Goal: Communication & Community: Share content

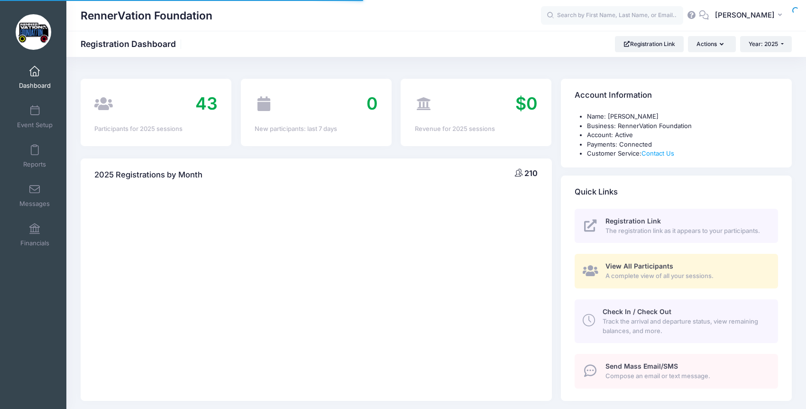
select select
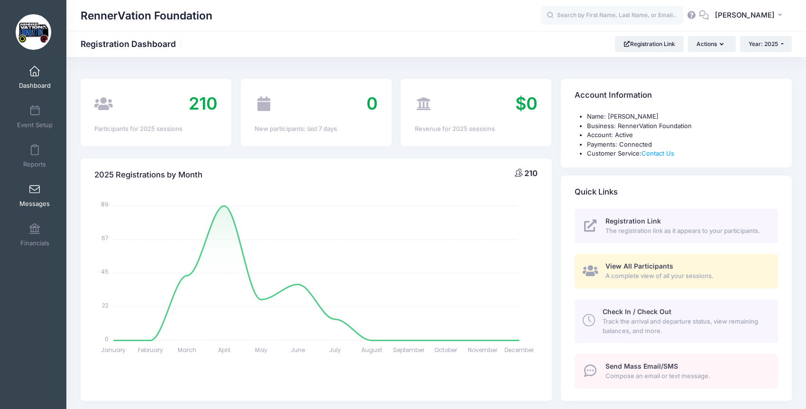
click at [35, 193] on span at bounding box center [35, 189] width 0 height 10
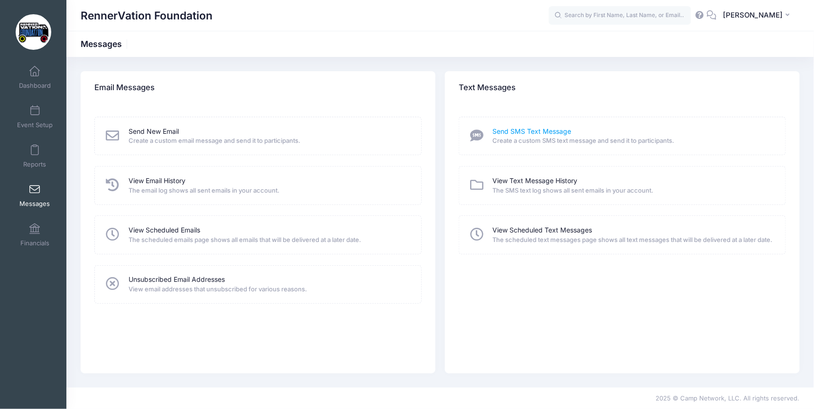
click at [518, 130] on link "Send SMS Text Message" at bounding box center [532, 132] width 79 height 10
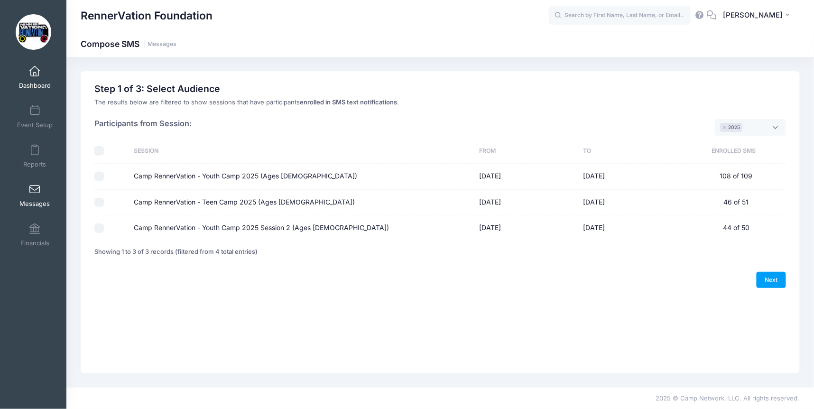
click at [35, 72] on span at bounding box center [35, 71] width 0 height 10
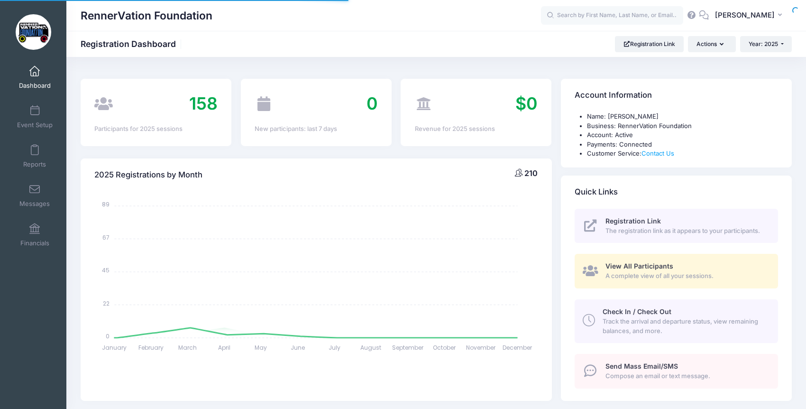
select select
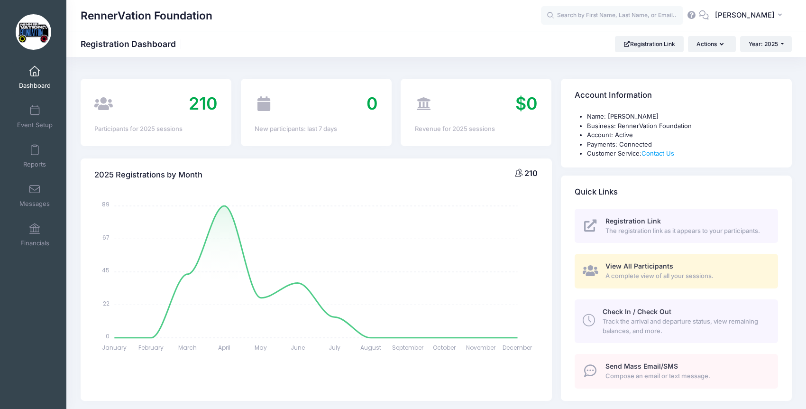
click at [631, 368] on span "Send Mass Email/SMS" at bounding box center [642, 366] width 73 height 8
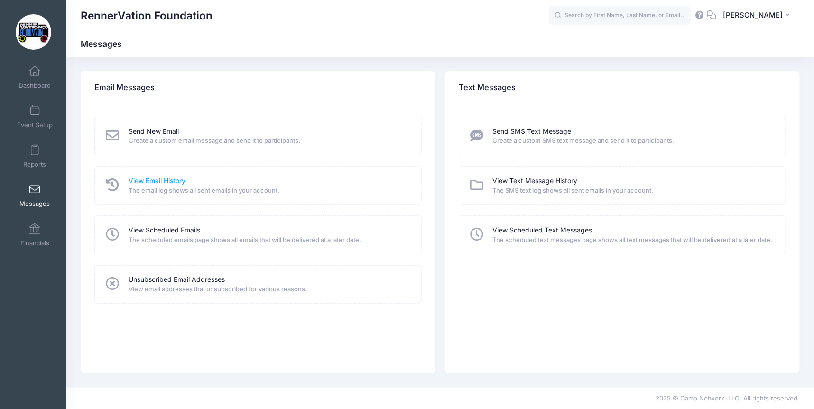
click at [149, 181] on link "View Email History" at bounding box center [157, 181] width 57 height 10
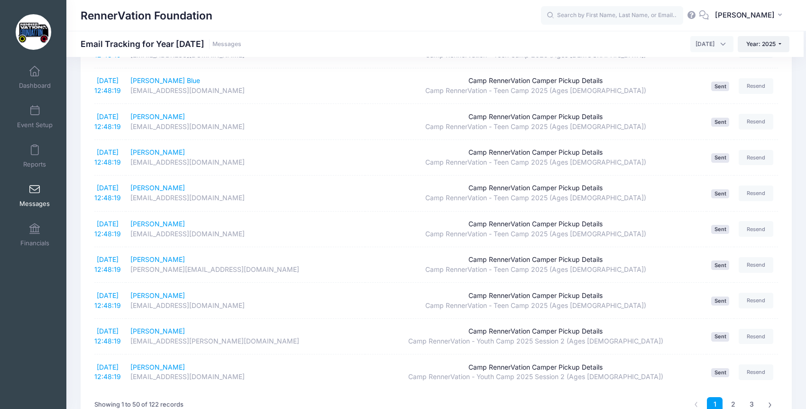
scroll to position [1583, 0]
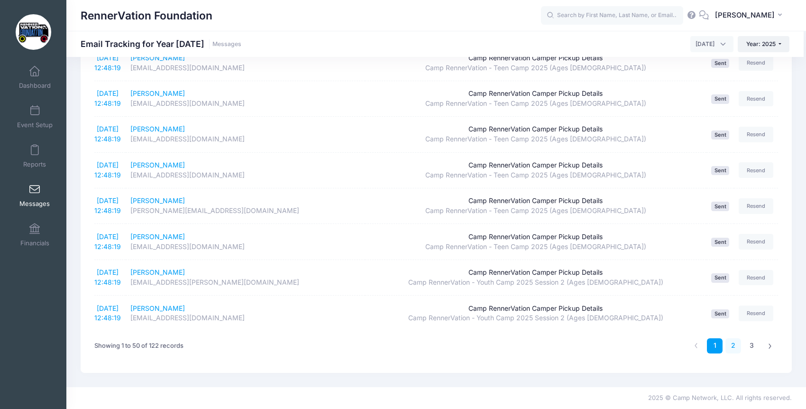
click at [729, 345] on link "2" at bounding box center [734, 346] width 16 height 16
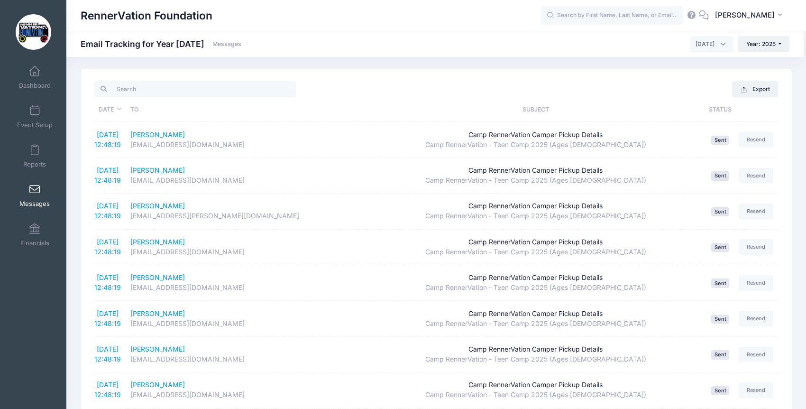
scroll to position [0, 0]
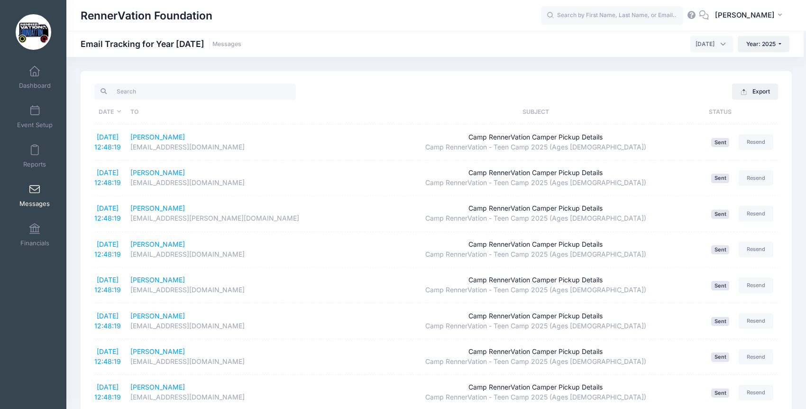
click at [35, 186] on span at bounding box center [35, 189] width 0 height 10
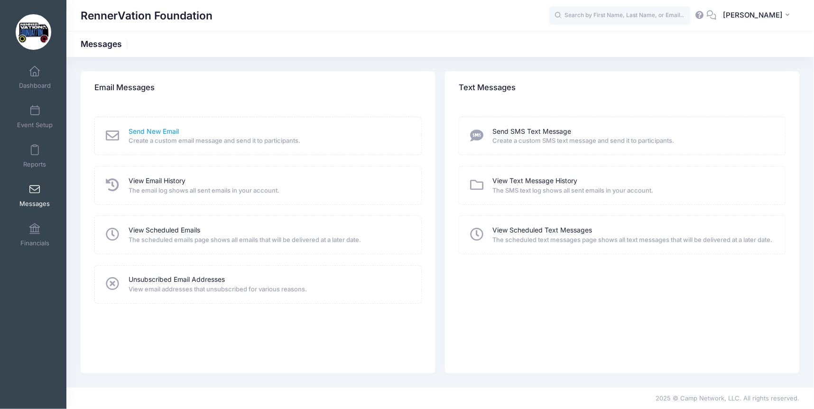
click at [154, 129] on link "Send New Email" at bounding box center [154, 132] width 50 height 10
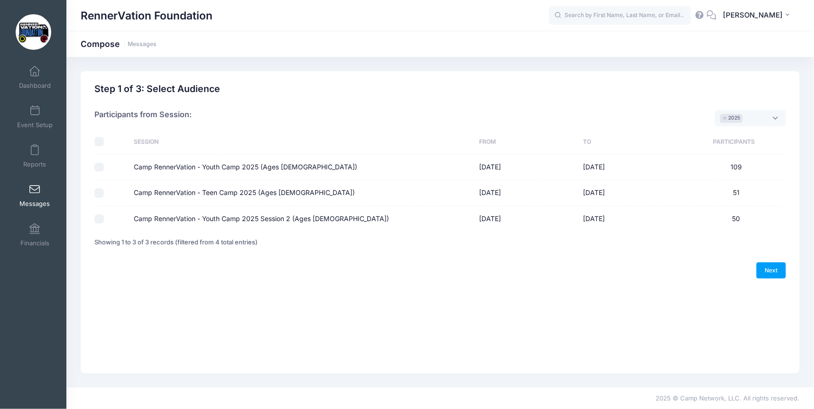
click at [110, 193] on div at bounding box center [109, 192] width 30 height 9
click at [125, 193] on td at bounding box center [111, 193] width 35 height 26
click at [154, 189] on label "Camp RennerVation - Teen Camp 2025 (Ages [DEMOGRAPHIC_DATA])" at bounding box center [244, 193] width 221 height 10
click at [104, 189] on input "Camp RennerVation - Teen Camp 2025 (Ages [DEMOGRAPHIC_DATA])" at bounding box center [98, 192] width 9 height 9
checkbox input "true"
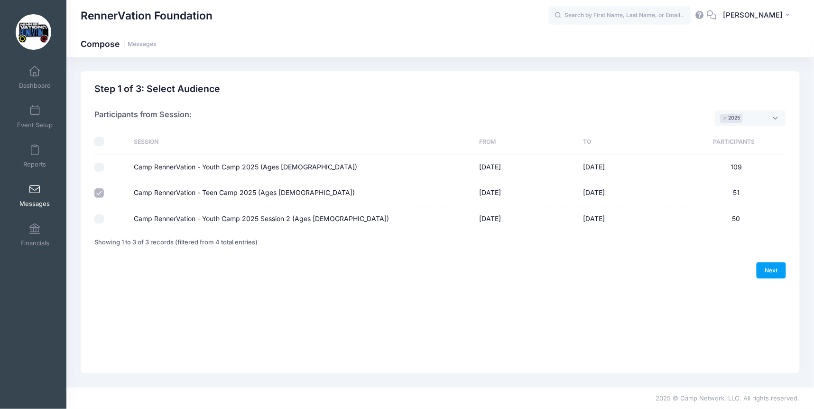
click at [157, 221] on label "Camp RennerVation - Youth Camp 2025 Session 2 (Ages [DEMOGRAPHIC_DATA])" at bounding box center [261, 219] width 255 height 10
click at [104, 221] on input "Camp RennerVation - Youth Camp 2025 Session 2 (Ages [DEMOGRAPHIC_DATA])" at bounding box center [98, 218] width 9 height 9
checkbox input "true"
click at [777, 274] on link "Next" at bounding box center [770, 270] width 29 height 16
select select "50"
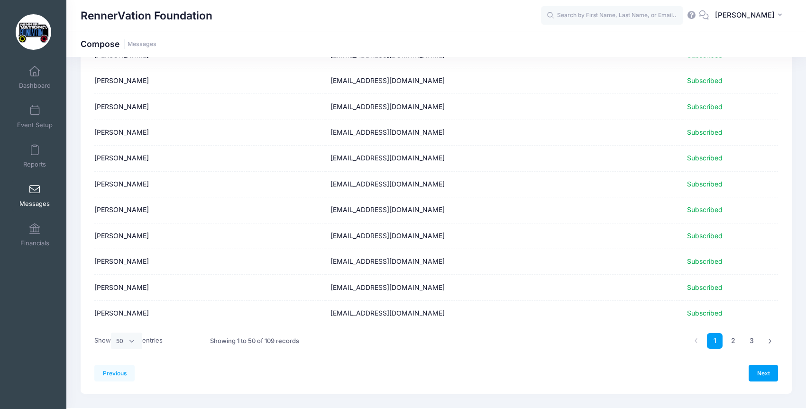
scroll to position [1130, 0]
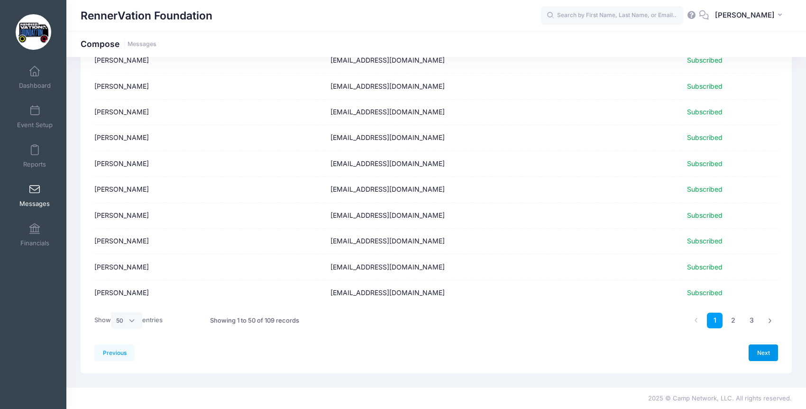
click at [754, 350] on link "Next" at bounding box center [763, 352] width 29 height 16
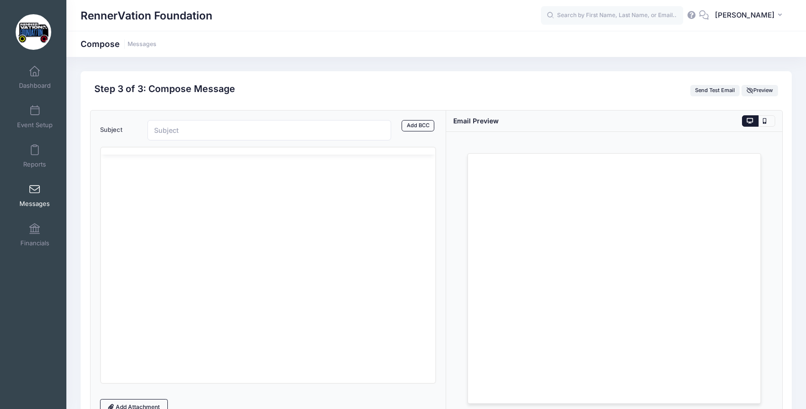
scroll to position [0, 0]
click at [196, 214] on html at bounding box center [268, 202] width 334 height 26
click at [182, 130] on input "Subject" at bounding box center [269, 130] width 244 height 20
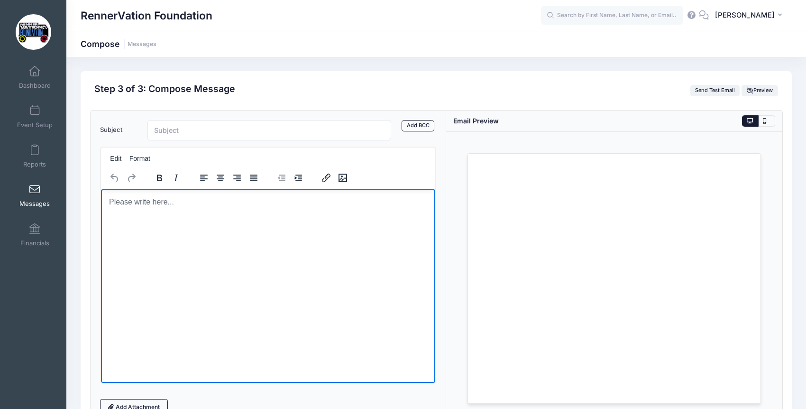
click at [162, 214] on html at bounding box center [268, 202] width 334 height 26
click at [171, 214] on html at bounding box center [268, 202] width 334 height 26
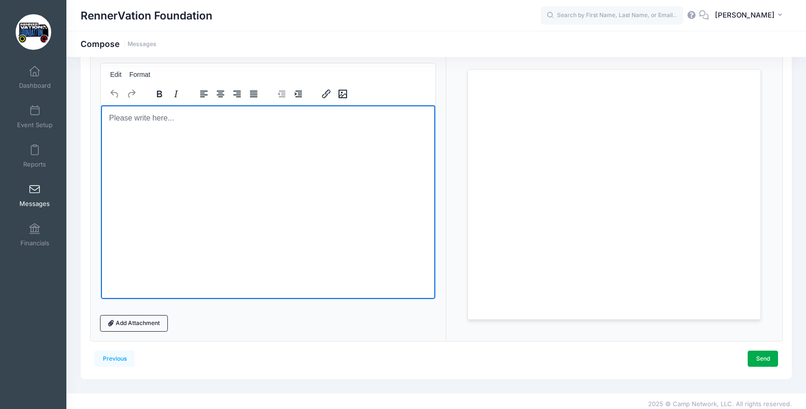
scroll to position [90, 0]
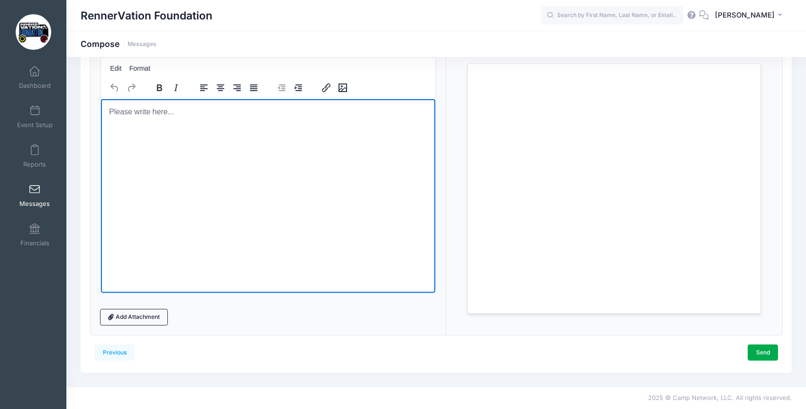
click at [225, 124] on html at bounding box center [268, 112] width 334 height 26
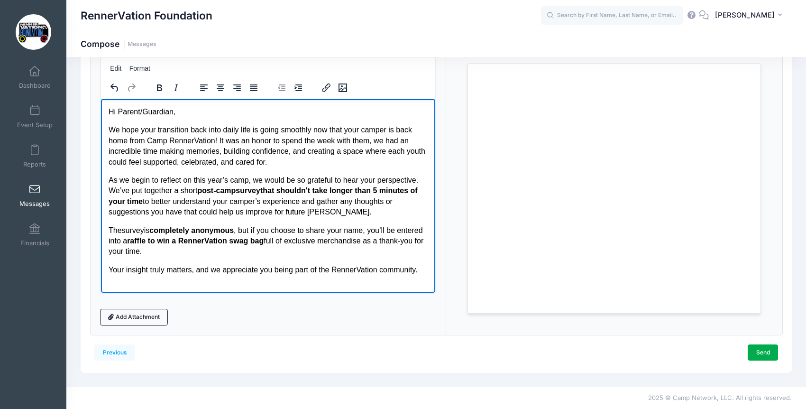
click at [212, 139] on p "We hope your transition back into daily life is going smoothly now that your ca…" at bounding box center [267, 145] width 319 height 43
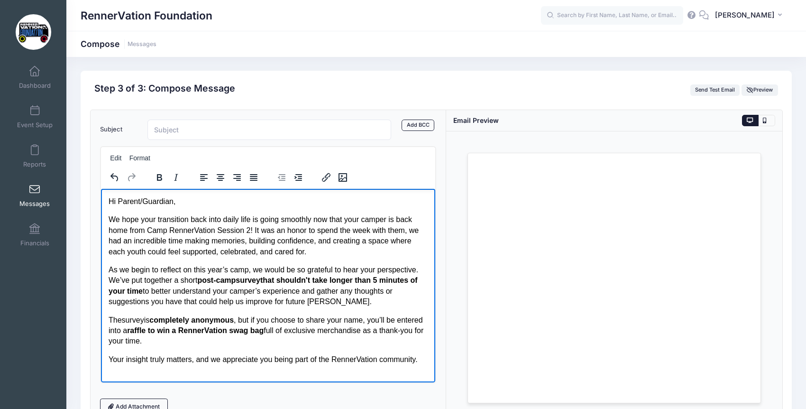
scroll to position [0, 0]
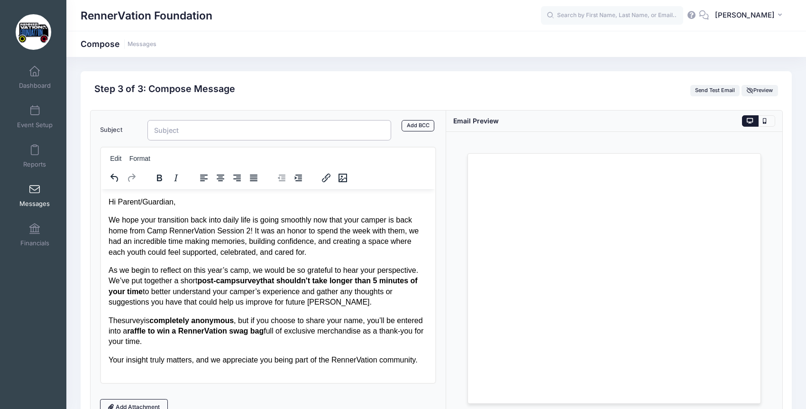
click at [179, 123] on input "Subject" at bounding box center [269, 130] width 244 height 20
type input "Help Us Improve Camp RennerVation – POST camp Parent/Guardian Survey"
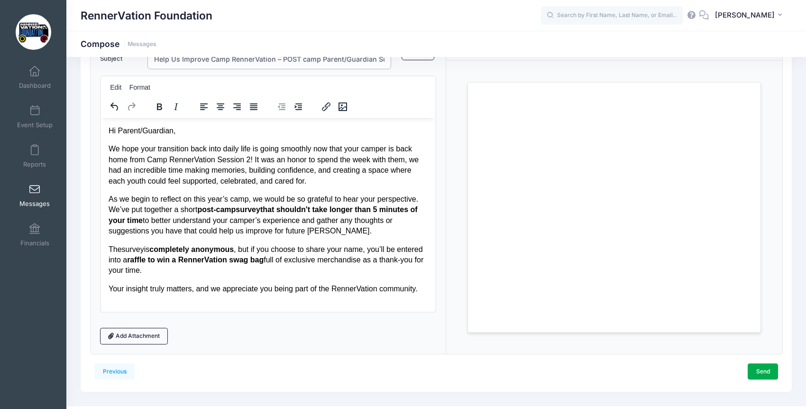
scroll to position [90, 0]
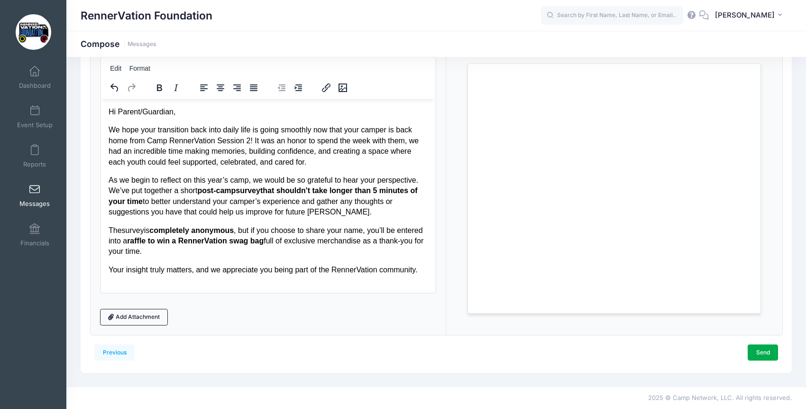
click at [227, 278] on html "Hi Parent/Guardian, We hope your transition back into daily life is going smoot…" at bounding box center [268, 191] width 334 height 184
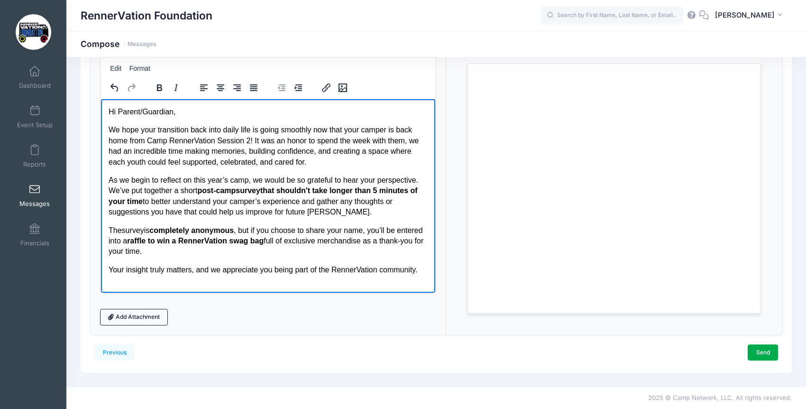
click at [423, 270] on p "Your insight truly matters, and we appreciate you being part of the RennerVatio…" at bounding box center [267, 269] width 319 height 10
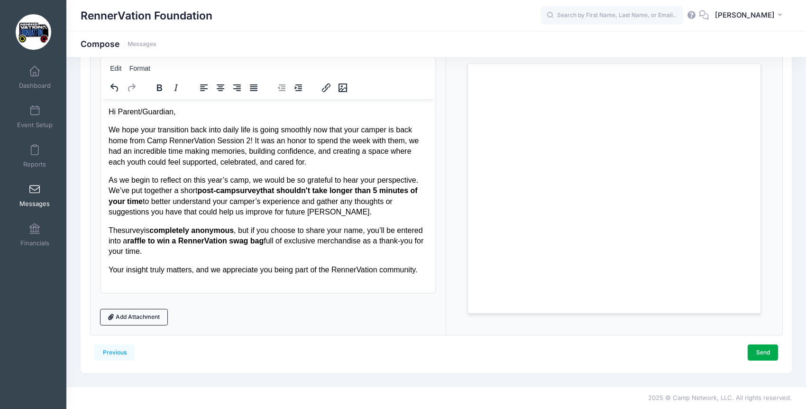
scroll to position [25, 0]
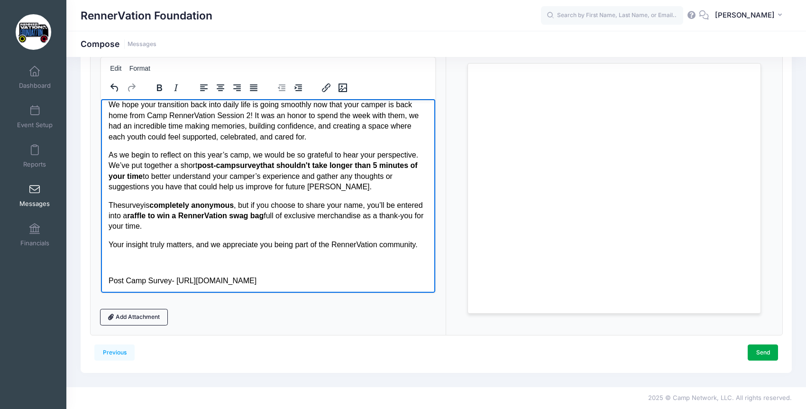
click at [172, 266] on p "Rich Text Area. Press ALT-0 for help." at bounding box center [267, 262] width 319 height 10
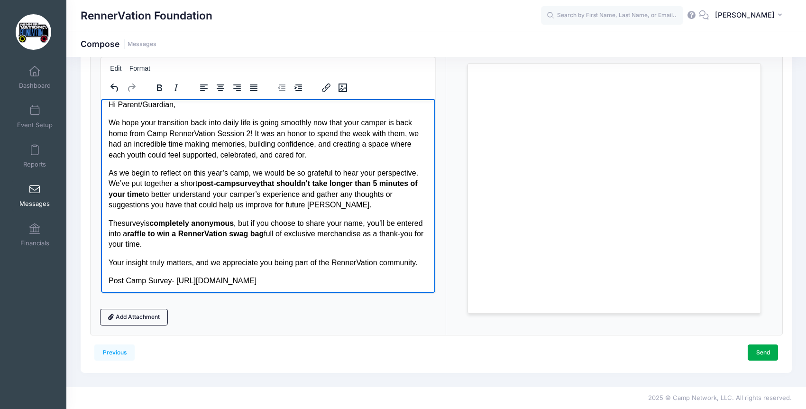
click at [335, 275] on p "Post Camp Survey- https://forms.gle/8qDUR95A2Uj1FN9N9" at bounding box center [267, 280] width 319 height 10
click at [302, 351] on div "Previous" at bounding box center [265, 352] width 342 height 16
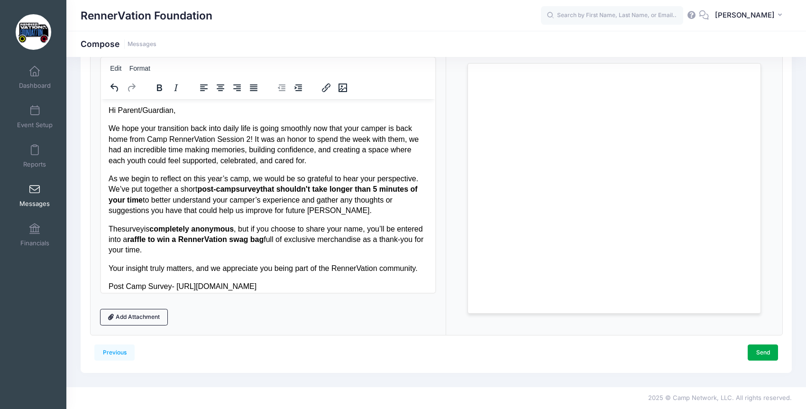
scroll to position [0, 0]
click at [762, 356] on link "Send" at bounding box center [763, 352] width 30 height 16
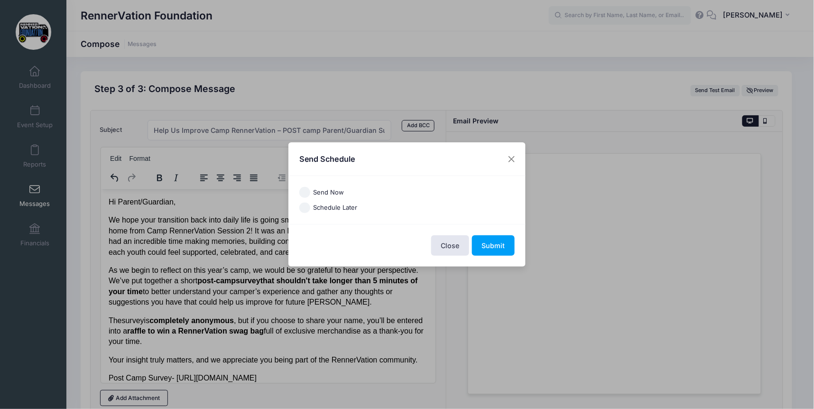
click at [331, 190] on label "Send Now" at bounding box center [328, 192] width 31 height 9
click at [310, 190] on input "Send Now" at bounding box center [304, 192] width 11 height 11
radio input "true"
click at [490, 244] on button "Submit" at bounding box center [493, 245] width 43 height 20
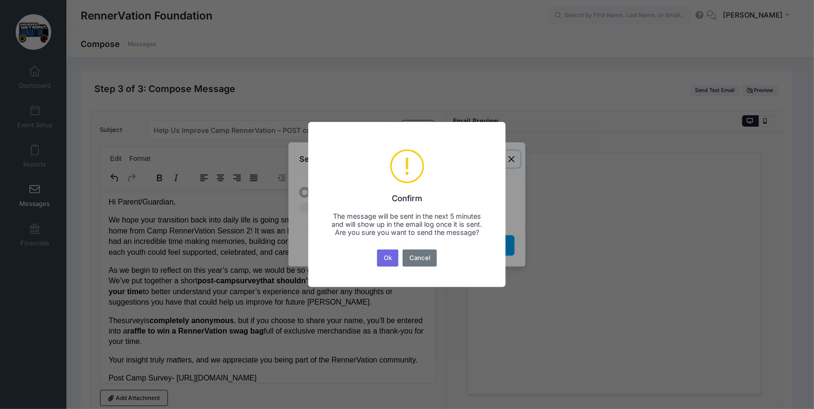
click at [389, 263] on button "Ok" at bounding box center [388, 257] width 22 height 17
